Goal: Navigation & Orientation: Find specific page/section

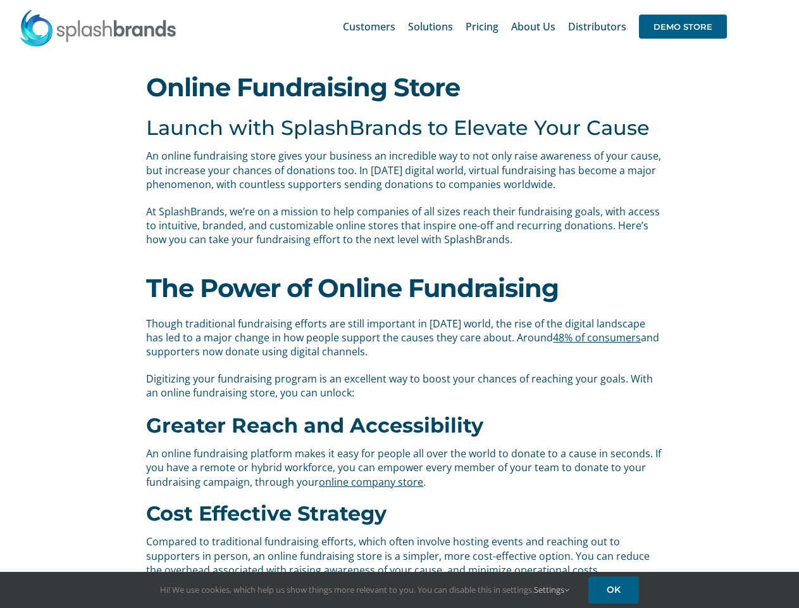
click at [399, 304] on div "The Power of Online Fundraising Though traditional fundraising efforts are stil…" at bounding box center [400, 336] width 527 height 153
click at [722, 0] on div "Search for: * Customers Solutions Stores New Hire Kits Manufacturing Store Mark…" at bounding box center [399, 26] width 761 height 53
click at [683, 27] on span "DEMO STORE" at bounding box center [683, 27] width 88 height 24
click at [553, 589] on link "Settings" at bounding box center [551, 589] width 35 height 11
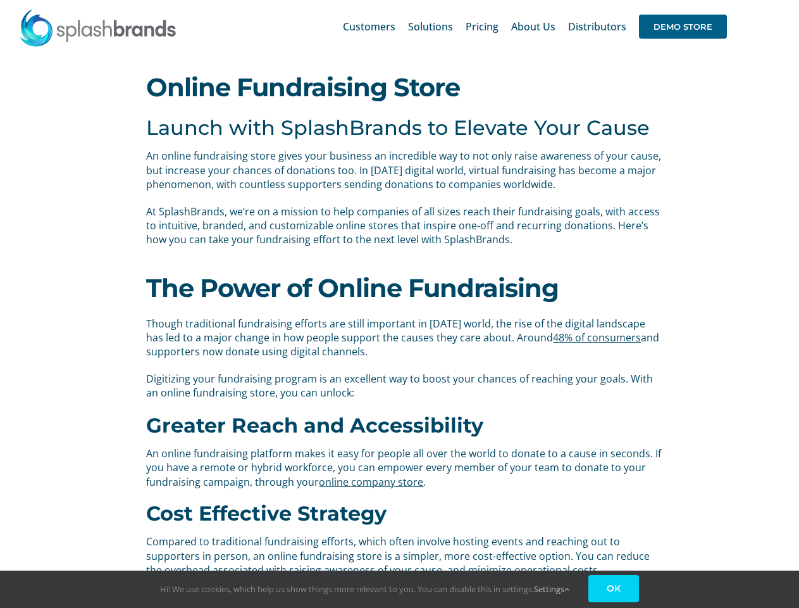
click at [616, 589] on div "Hi! We use cookies, which help us show things more relevant to you. You can dis…" at bounding box center [399, 588] width 799 height 37
